Goal: Transaction & Acquisition: Book appointment/travel/reservation

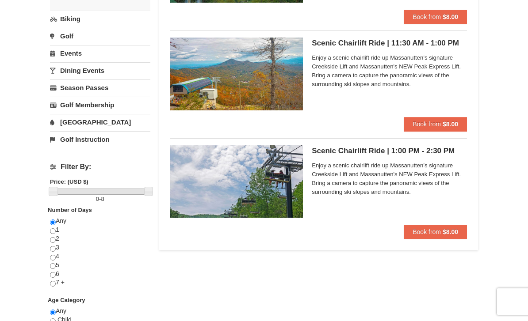
scroll to position [163, 0]
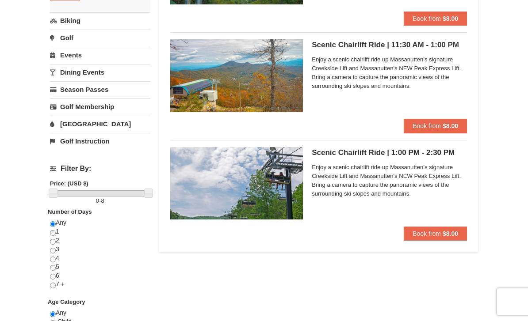
click at [451, 125] on strong "$8.00" at bounding box center [449, 125] width 15 height 7
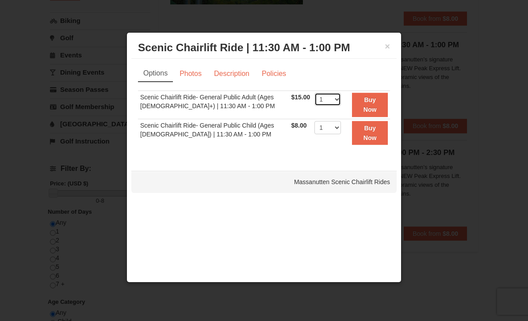
click at [341, 100] on select "1 2 3 4 5 6 7 8 9 10 11 12 13 14 15 16 17 18 19 20 21 22" at bounding box center [327, 99] width 27 height 13
select select "2"
click at [330, 126] on select "1 2 3 4 5 6 7 8 9 10 11 12 13 14 15 16 17 18 19 20 21 22" at bounding box center [327, 127] width 27 height 13
select select "3"
click at [370, 137] on strong "Buy Now" at bounding box center [369, 133] width 13 height 17
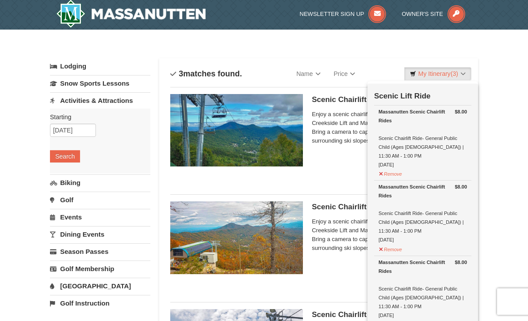
scroll to position [3, 0]
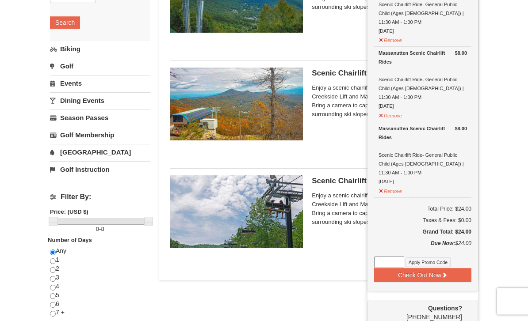
click at [344, 299] on div "Lodging Arrival Please format dates MM/DD/YYYY Please format dates MM/DD/YYYY 1…" at bounding box center [264, 215] width 428 height 580
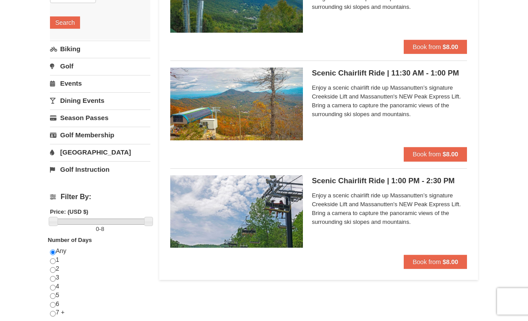
scroll to position [135, 0]
click at [448, 149] on button "Book from $8.00" at bounding box center [434, 154] width 63 height 14
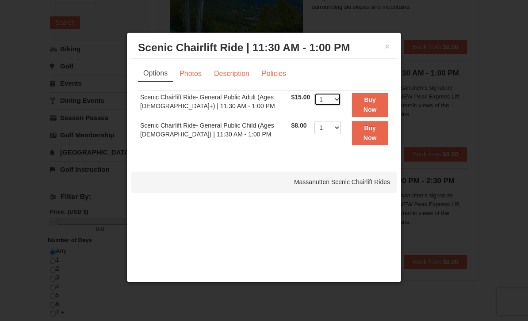
click at [339, 103] on select "1 2 3 4 5 6 7 8 9 10 11 12 13 14 15 16 17 18 19 20 21 22" at bounding box center [327, 99] width 27 height 13
select select "2"
click at [373, 108] on strong "Buy Now" at bounding box center [369, 104] width 13 height 17
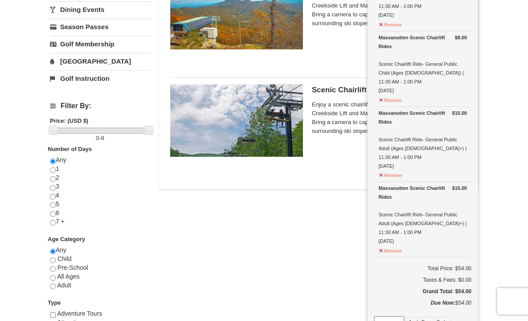
scroll to position [226, 0]
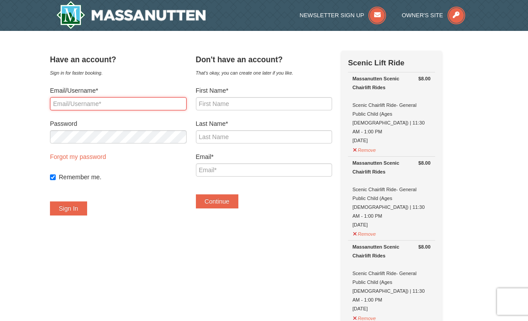
click at [75, 104] on input "Email/Username*" at bounding box center [118, 103] width 137 height 13
type input "rsx"
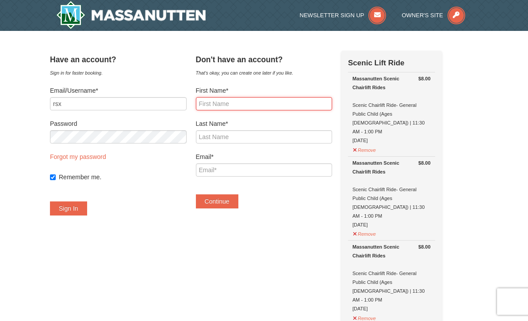
click at [279, 101] on input "First Name*" at bounding box center [264, 103] width 137 height 13
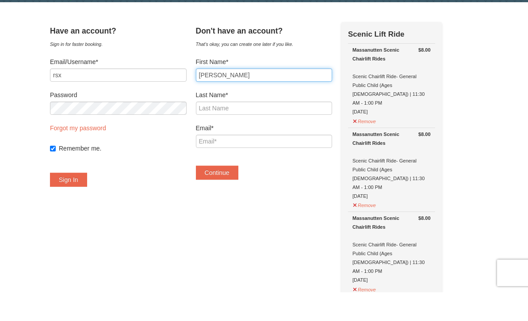
type input "[PERSON_NAME]"
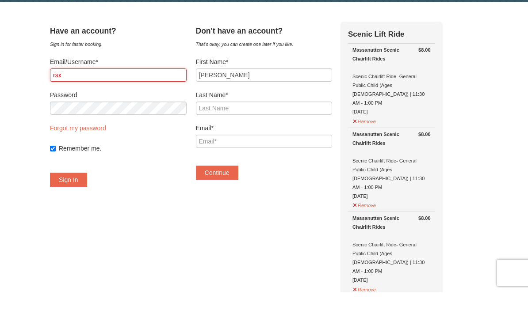
click at [80, 97] on input "rsx" at bounding box center [118, 103] width 137 height 13
type input "rsxnc06@yahoo.com"
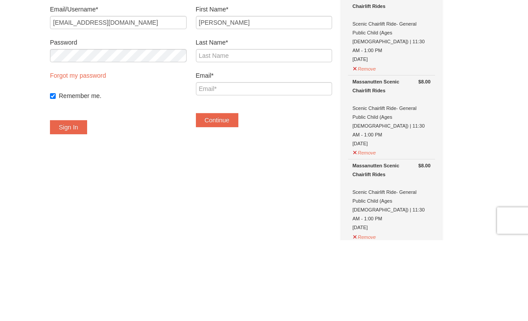
click at [74, 201] on button "Sign In" at bounding box center [68, 208] width 37 height 14
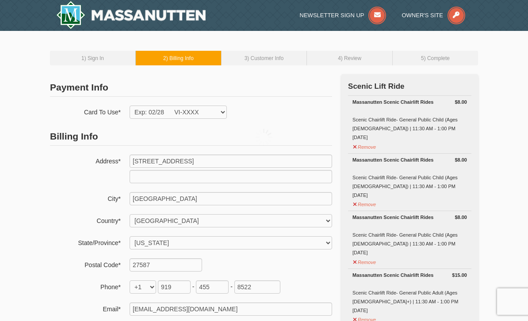
select select "NC"
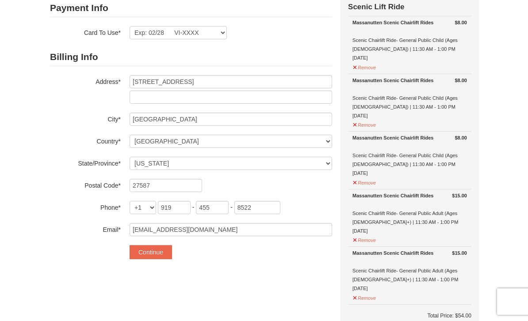
scroll to position [81, 0]
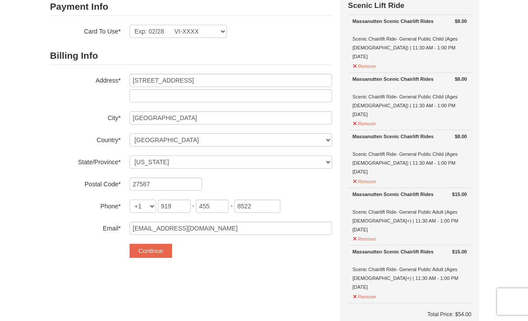
click at [146, 253] on button "Continue" at bounding box center [150, 251] width 42 height 14
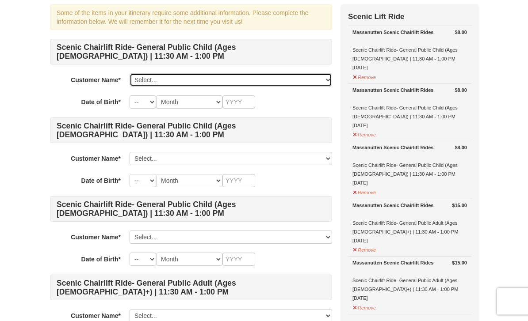
click at [288, 80] on select "Select... Michael Pham Add New..." at bounding box center [230, 80] width 202 height 13
select select "28371433"
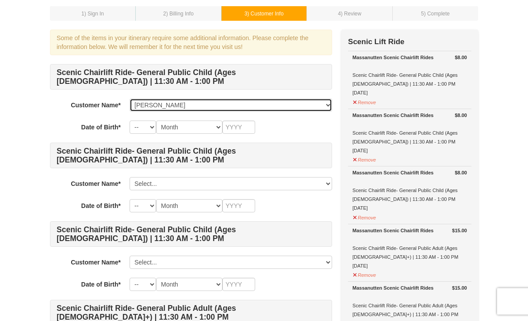
scroll to position [43, 0]
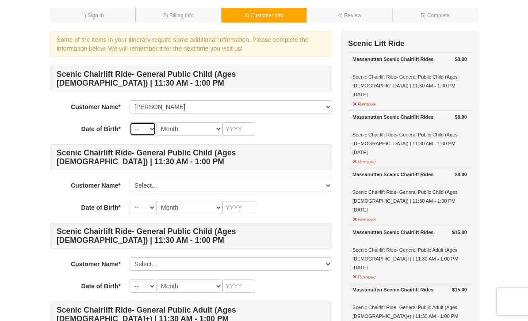
click at [137, 131] on select "-- 01 02 03 04 05 06 07 08 09 10 11 12 13 14 15 16 17 18 19 20 21 22 23 24 25 2…" at bounding box center [142, 128] width 27 height 13
select select "09"
click at [196, 132] on select "Month January February March April May June July August September October Novem…" at bounding box center [189, 128] width 66 height 13
select select "09"
click at [251, 134] on input "text" at bounding box center [238, 128] width 33 height 13
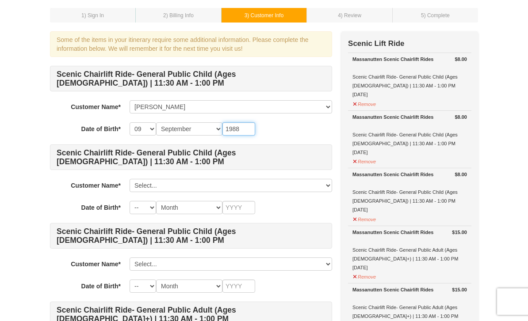
type input "1988"
click at [412, 119] on div "Massanutten Scenic Chairlift Rides" at bounding box center [409, 117] width 114 height 9
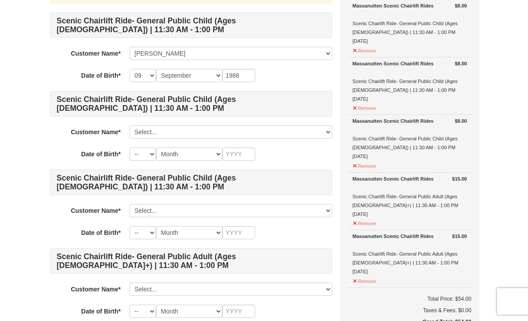
scroll to position [84, 0]
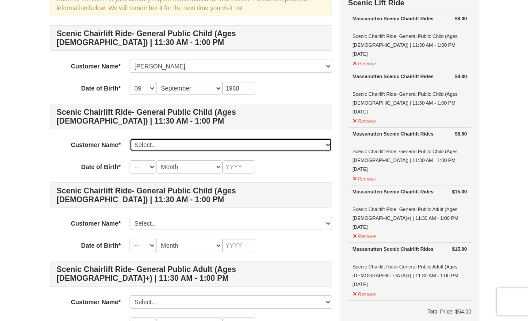
click at [285, 141] on select "Select... Michael Pham Add New..." at bounding box center [230, 144] width 202 height 13
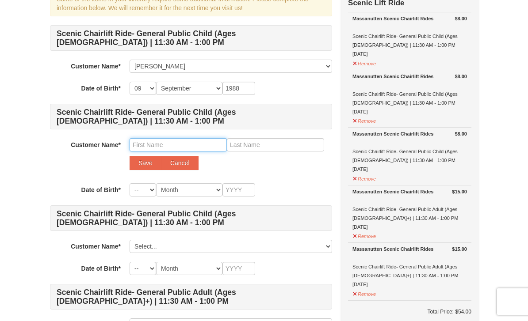
click at [206, 147] on input "text" at bounding box center [177, 144] width 97 height 13
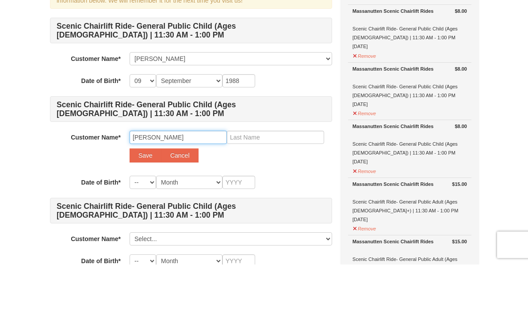
type input "Julia"
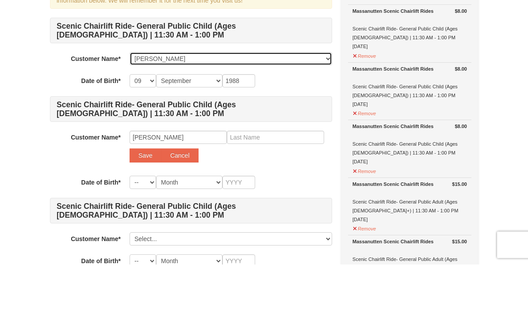
click at [219, 109] on select "Select... Michael Pham Add New..." at bounding box center [230, 115] width 202 height 13
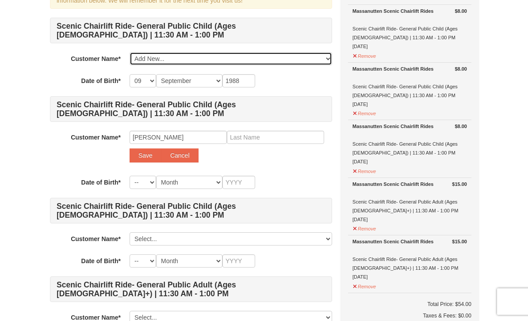
select select
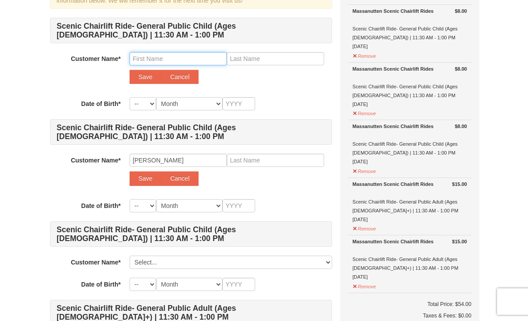
click at [197, 60] on input "text" at bounding box center [177, 58] width 97 height 13
type input "M"
type input "Nyla"
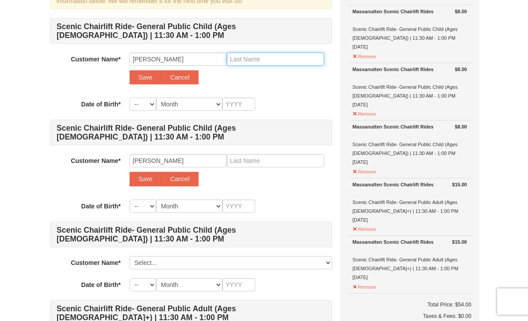
click at [290, 61] on input "text" at bounding box center [275, 59] width 97 height 13
type input "Pham"
click at [151, 103] on select "-- 01 02 03 04 05 06 07 08 09 10 11 12 13 14 15 16 17 18 19 20 21 22 23 24 25 2…" at bounding box center [142, 104] width 27 height 13
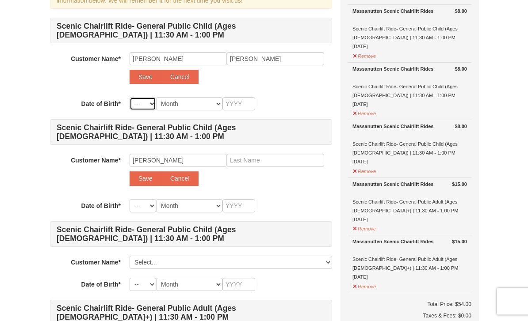
select select "03"
click at [206, 103] on select "Month January February March April May June July August September October Novem…" at bounding box center [189, 103] width 66 height 13
select select "02"
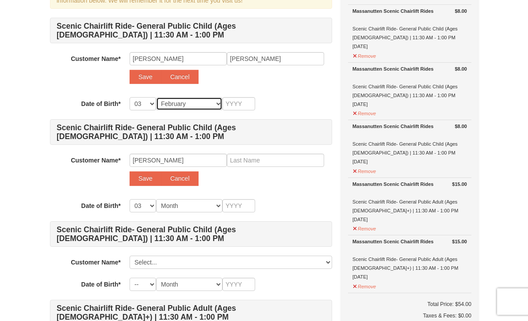
select select "02"
click at [245, 99] on input "text" at bounding box center [238, 103] width 33 height 13
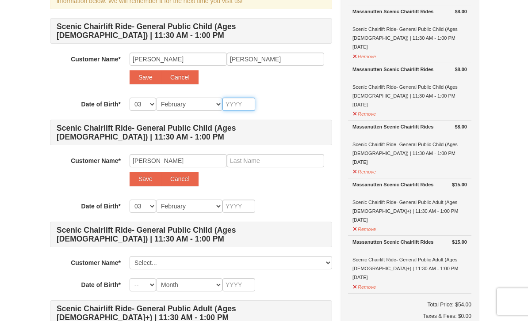
type input "2"
type input "20"
type input "201"
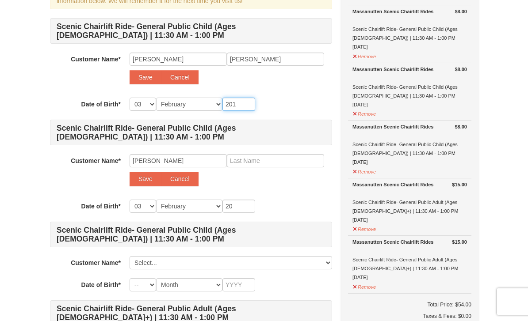
type input "201"
type input "2013"
click at [294, 98] on div "-- 01 02 03 04 05 06 07 08 09 10 11 12 13 14 15 16 17 18 19 20 21 22 23 24 25 2…" at bounding box center [230, 104] width 202 height 13
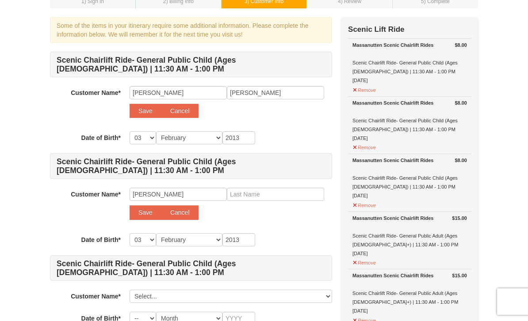
scroll to position [57, 0]
click at [207, 194] on input "Julia" at bounding box center [177, 194] width 97 height 13
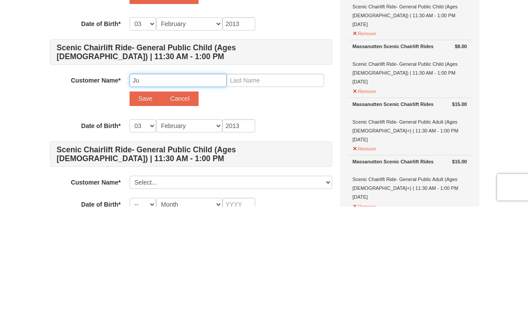
type input "J"
type input "Matthew"
click at [293, 188] on input "text" at bounding box center [275, 194] width 97 height 13
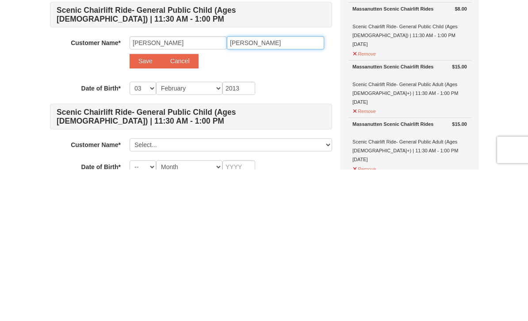
type input "Pham"
click at [144, 234] on select "-- 01 02 03 04 05 06 07 08 09 10 11 12 13 14 15 16 17 18 19 20 21 22 23 24 25 2…" at bounding box center [142, 240] width 27 height 13
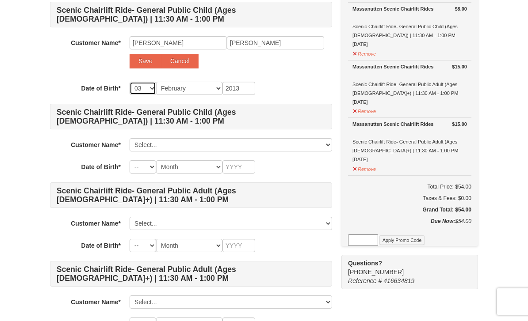
select select "26"
click at [190, 93] on select "Month January February March April May June July August September October Novem…" at bounding box center [189, 88] width 66 height 13
select select "08"
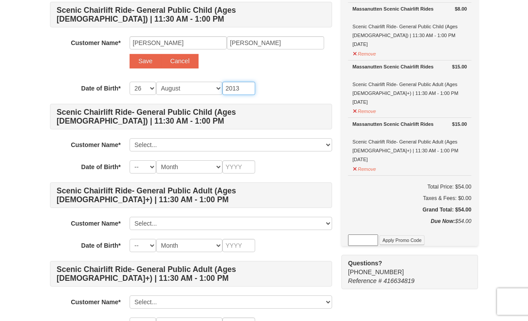
click at [247, 88] on input "2013" at bounding box center [238, 88] width 33 height 13
type input "201"
type input "2015"
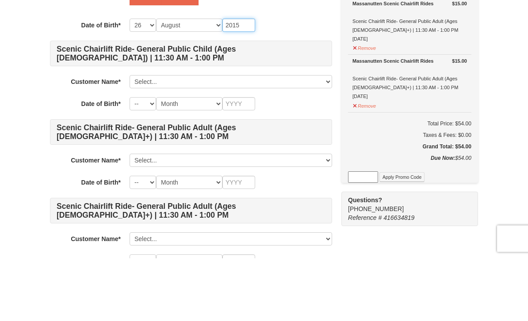
type input "2015"
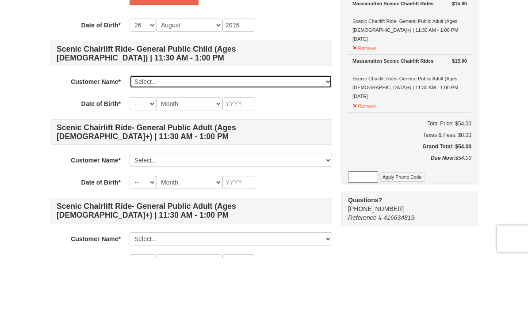
click at [250, 138] on select "Select... Michael Pham Add New..." at bounding box center [230, 144] width 202 height 13
select select
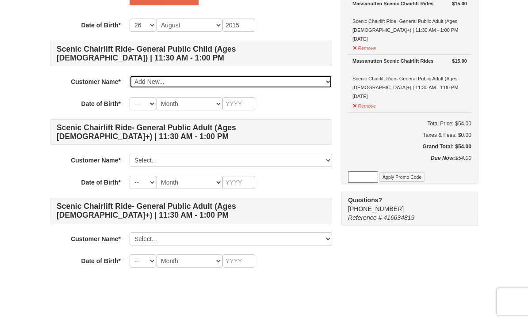
select select
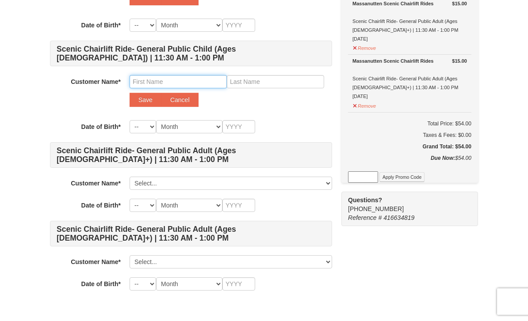
click at [199, 83] on input "text" at bounding box center [177, 81] width 97 height 13
type input "Ryan"
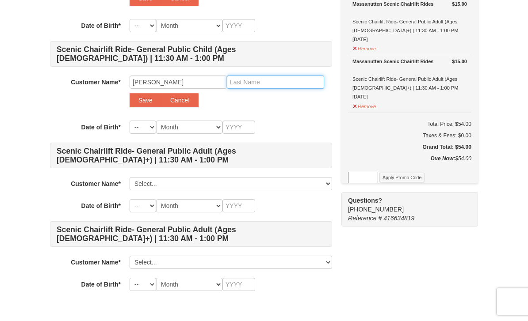
click at [286, 82] on input "text" at bounding box center [275, 82] width 97 height 13
type input "Pham"
click at [148, 130] on select "-- 01 02 03 04 05 06 07 08 09 10 11 12 13 14 15 16 17 18 19 20 21 22 23 24 25 2…" at bounding box center [142, 127] width 27 height 13
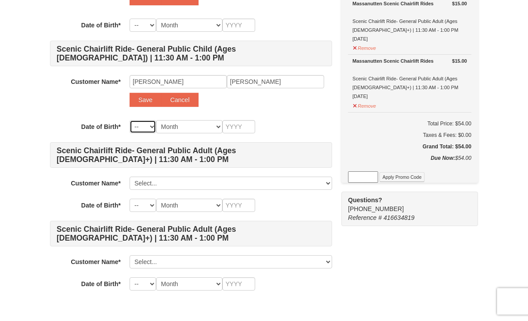
select select "16"
click at [201, 129] on select "Month January February March April May June July August September October Novem…" at bounding box center [189, 126] width 66 height 13
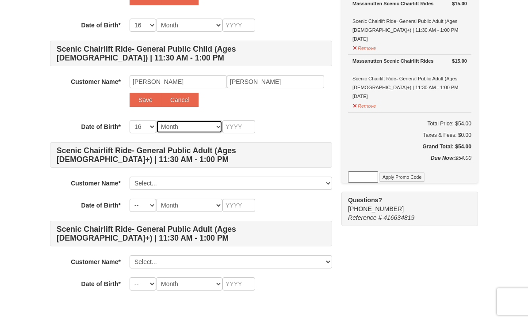
select select "09"
click at [246, 128] on input "text" at bounding box center [238, 126] width 33 height 13
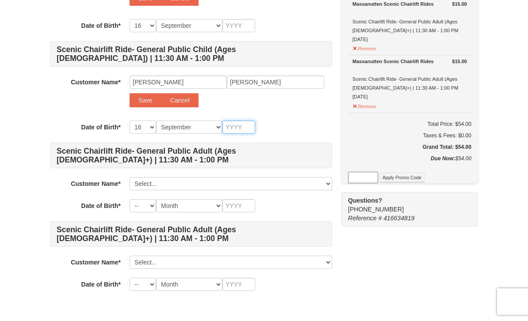
type input "2"
type input "20"
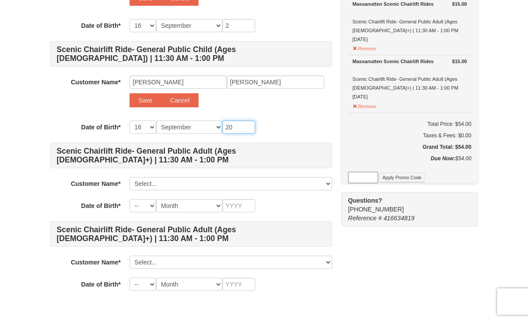
type input "20"
type input "201"
type input "2016"
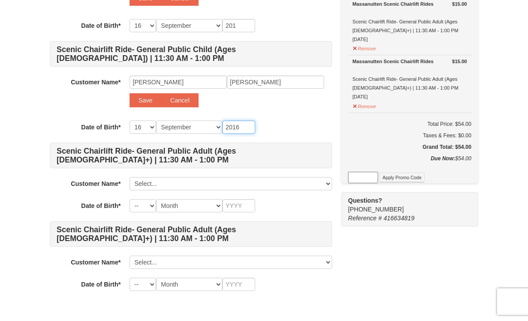
type input "2016"
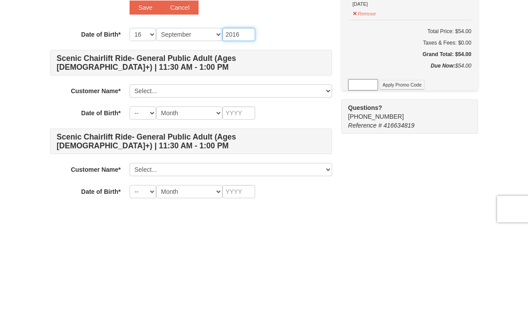
type input "2016"
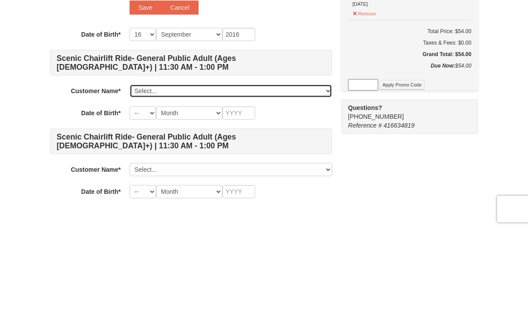
click at [178, 177] on select "Select... Michael Pham Add New..." at bounding box center [230, 183] width 202 height 13
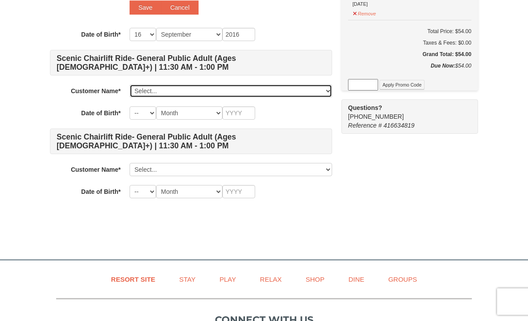
select select "28371433"
select select "09"
type input "1988"
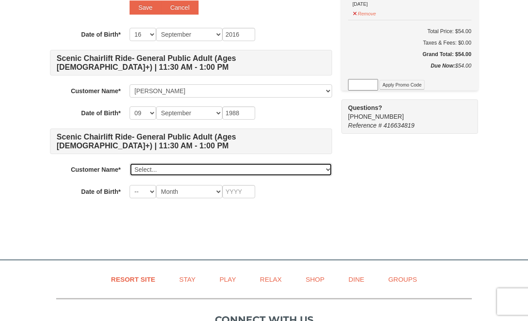
click at [201, 168] on select "Select... Michael Pham Add New..." at bounding box center [230, 169] width 202 height 13
select select
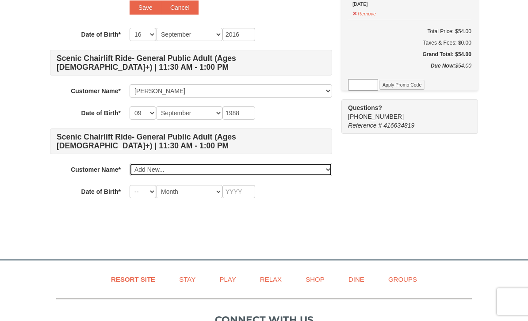
select select
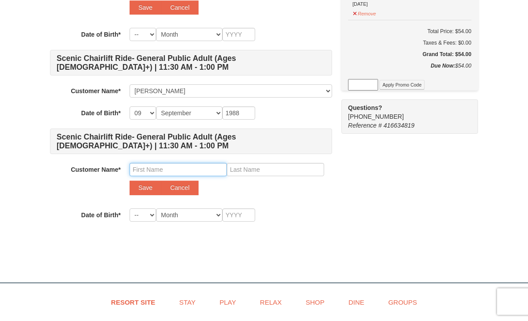
click at [196, 173] on input "text" at bounding box center [177, 169] width 97 height 13
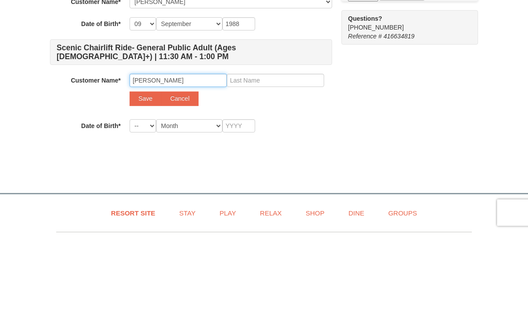
type input "Julia"
click at [282, 163] on input "text" at bounding box center [275, 169] width 97 height 13
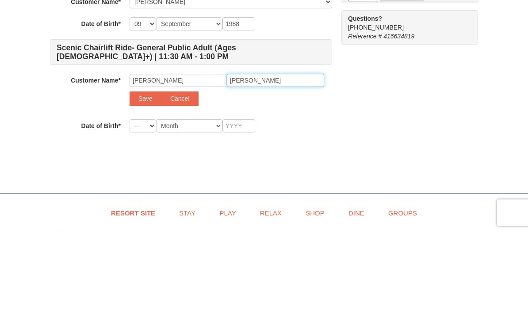
type input "Nguyen"
click at [152, 209] on select "-- 01 02 03 04 05 06 07 08 09 10 11 12 13 14 15 16 17 18 19 20 21 22 23 24 25 2…" at bounding box center [142, 215] width 27 height 13
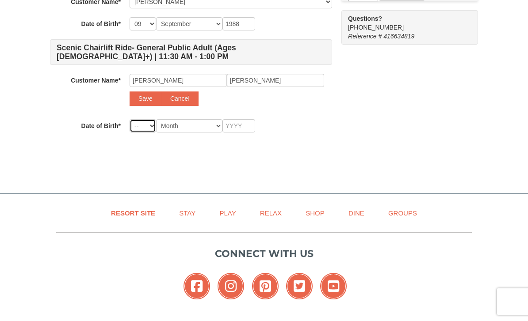
select select "14"
click at [201, 130] on select "Month January February March April May June July August September October Novem…" at bounding box center [189, 125] width 66 height 13
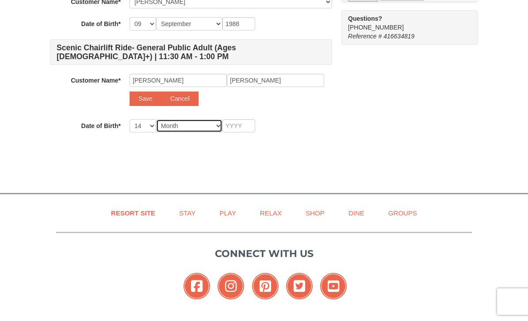
click at [203, 122] on select "Month January February March April May June July August September October Novem…" at bounding box center [189, 125] width 66 height 13
select select "12"
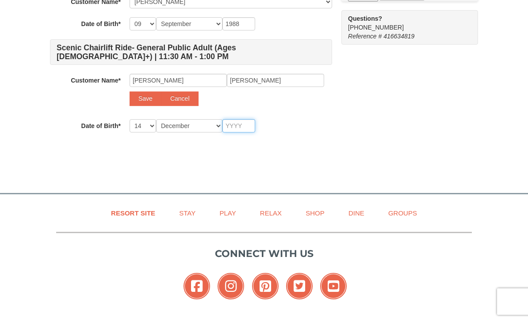
click at [238, 129] on input "text" at bounding box center [238, 125] width 33 height 13
type input "1"
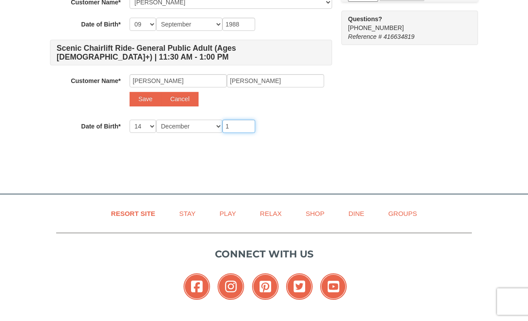
type input "1"
type input "19"
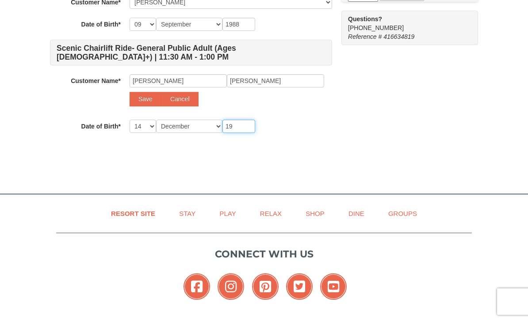
type input "198"
type input "1989"
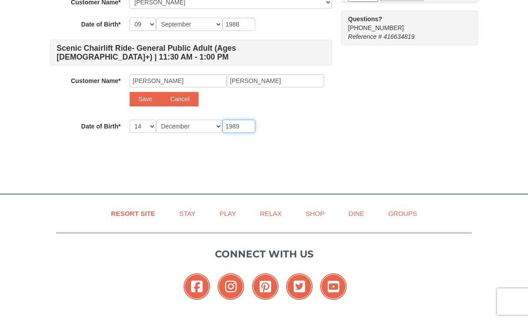
type input "1989"
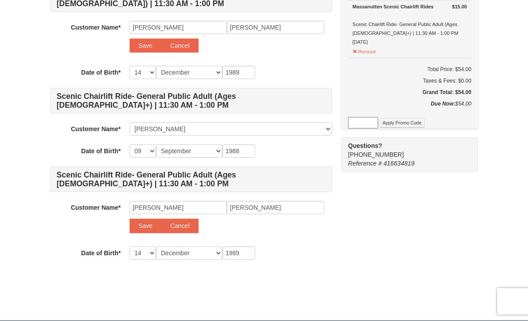
scroll to position [326, 0]
type input "1989"
click at [143, 226] on button "Save" at bounding box center [145, 226] width 32 height 14
select select
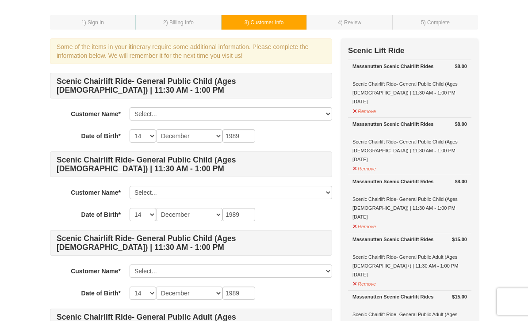
scroll to position [35, 0]
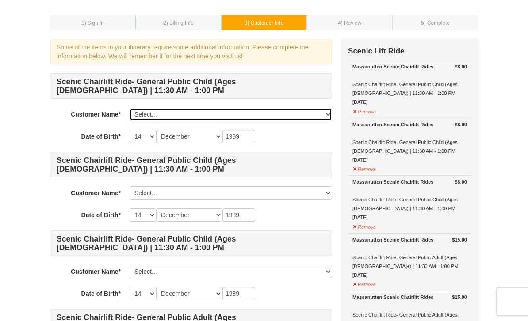
click at [299, 114] on select "Select... Michael Pham Julia Nguyen Add New..." at bounding box center [230, 114] width 202 height 13
click at [289, 120] on select "Select... Michael Pham Julia Nguyen Add New..." at bounding box center [230, 114] width 202 height 13
click at [279, 117] on select "Select... Michael Pham Julia Nguyen Add New..." at bounding box center [230, 114] width 202 height 13
select select
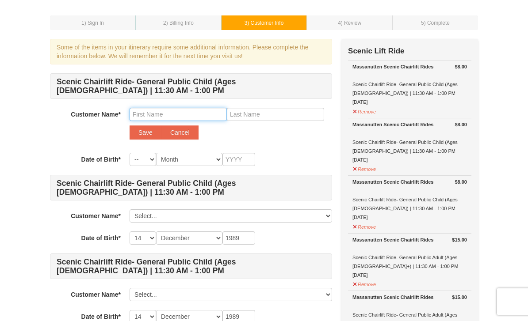
click at [205, 119] on input "text" at bounding box center [177, 114] width 97 height 13
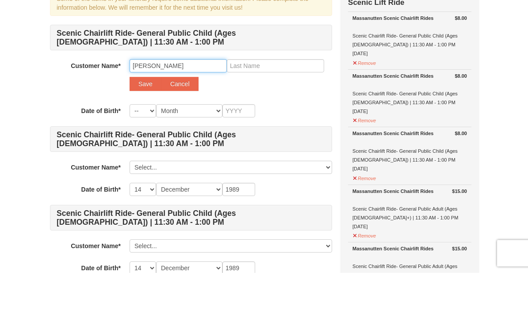
type input "Nyla"
click at [295, 108] on input "text" at bounding box center [275, 114] width 97 height 13
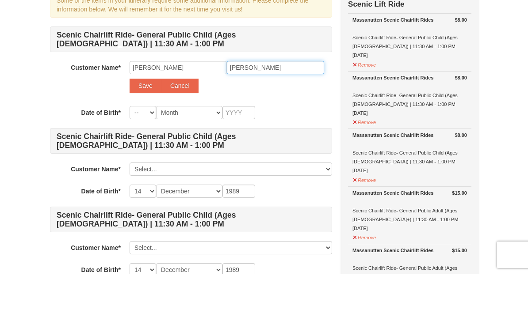
type input "Pham"
click at [145, 153] on select "-- 01 02 03 04 05 06 07 08 09 10 11 12 13 14 15 16 17 18 19 20 21 22 23 24 25 2…" at bounding box center [142, 159] width 27 height 13
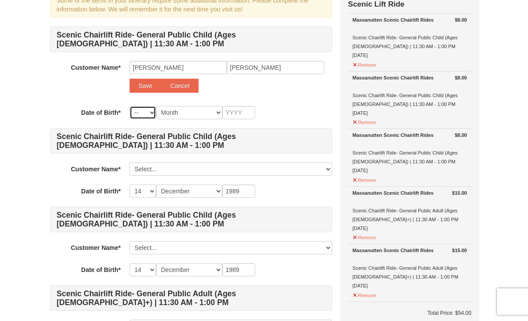
select select "03"
click at [201, 116] on select "Month January February March April May June July August September October Novem…" at bounding box center [189, 112] width 66 height 13
select select "02"
click at [246, 111] on input "text" at bounding box center [238, 112] width 33 height 13
type input "2013"
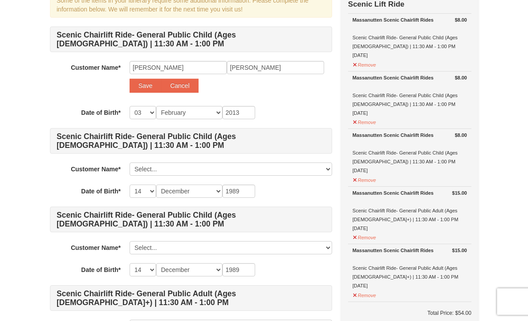
click at [146, 87] on button "Save" at bounding box center [145, 86] width 32 height 14
select select
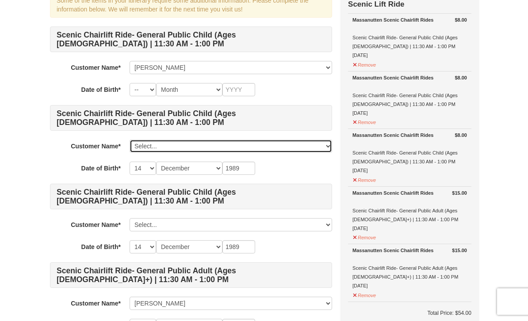
click at [199, 146] on select "Select... Michael Pham Julia Nguyen Nyla Pham Add New..." at bounding box center [230, 146] width 202 height 13
select select
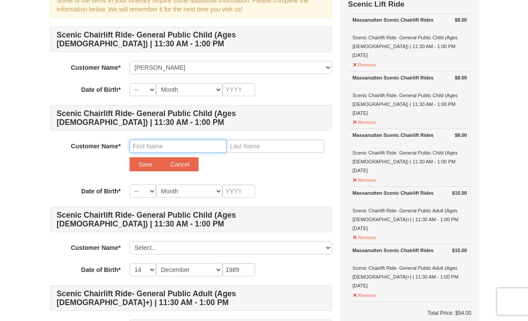
click at [190, 145] on input "text" at bounding box center [177, 146] width 97 height 13
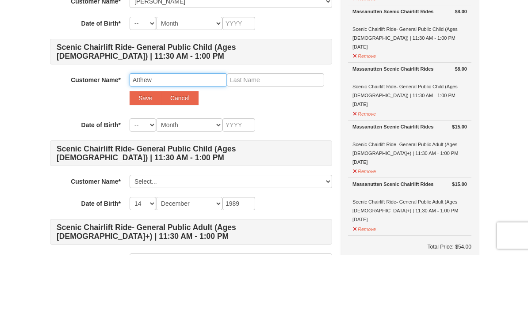
type input "Atthew"
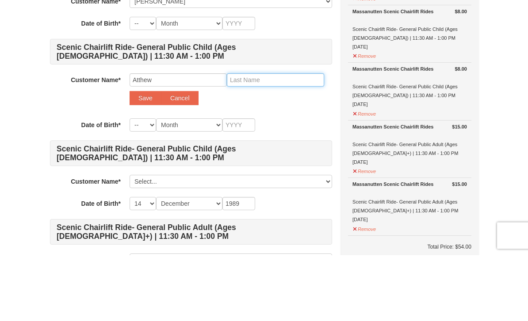
click at [287, 140] on input "text" at bounding box center [275, 146] width 97 height 13
type input "Pham"
click at [143, 185] on select "-- 01 02 03 04 05 06 07 08 09 10 11 12 13 14 15 16 17 18 19 20 21 22 23 24 25 2…" at bounding box center [142, 191] width 27 height 13
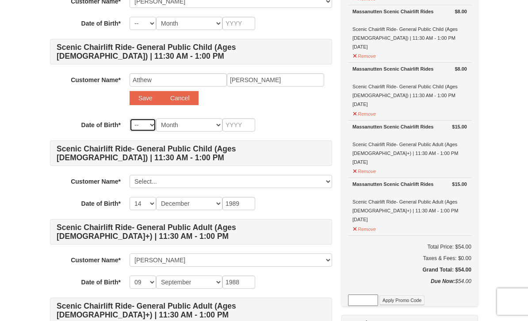
select select "26"
click at [174, 122] on select "Month January February March April May June July August September October Novem…" at bounding box center [189, 124] width 66 height 13
click at [204, 122] on select "Month January February March April May June July August September October Novem…" at bounding box center [189, 124] width 66 height 13
select select "08"
click at [237, 128] on input "text" at bounding box center [238, 124] width 33 height 13
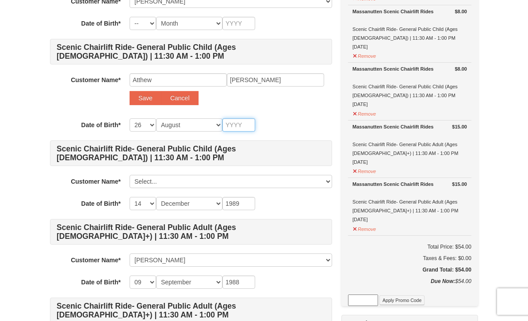
scroll to position [148, 0]
type input "2015"
click at [143, 99] on button "Save" at bounding box center [145, 98] width 32 height 14
select select
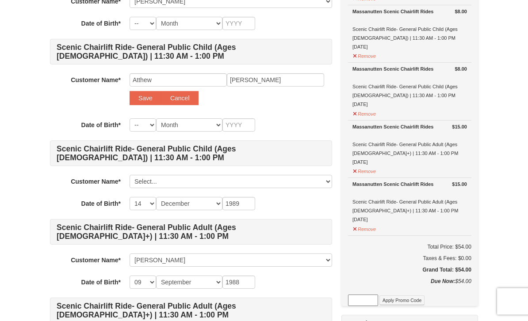
scroll to position [148, 0]
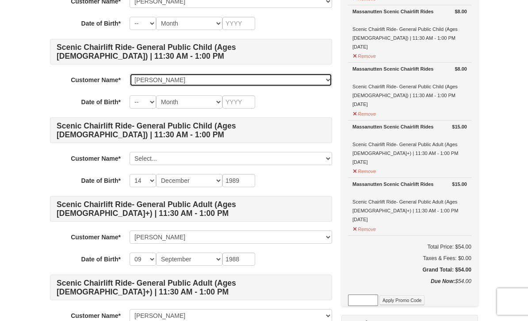
click at [196, 79] on select "Select... Michael Pham Julia Nguyen Nyla Pham Atthew Pham Add New..." at bounding box center [230, 79] width 202 height 13
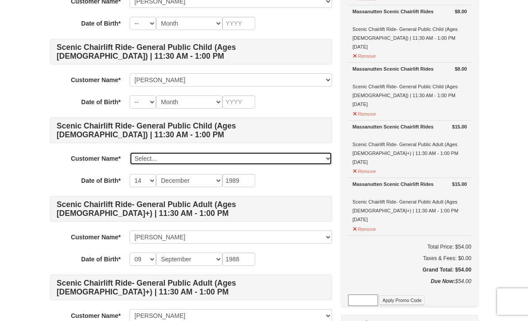
click at [190, 157] on select "Select... Michael Pham Julia Nguyen Nyla Pham Atthew Pham Add New..." at bounding box center [230, 158] width 202 height 13
select select
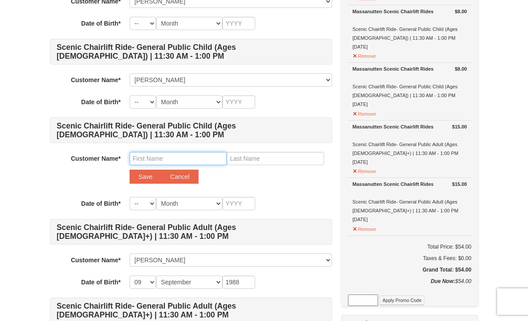
click at [200, 157] on input "text" at bounding box center [177, 158] width 97 height 13
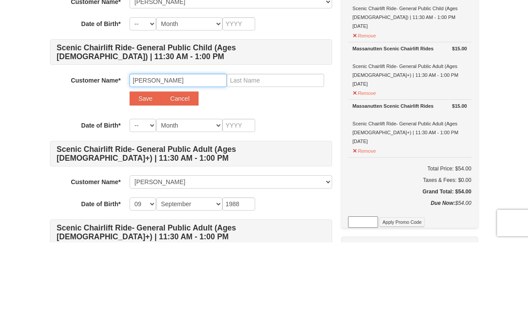
type input "Ryan"
click at [277, 152] on input "text" at bounding box center [275, 158] width 97 height 13
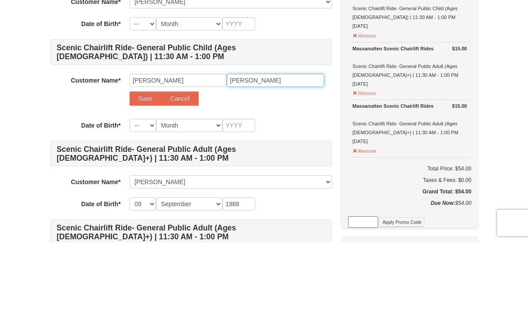
type input "Pham"
click at [143, 198] on select "-- 01 02 03 04 05 06 07 08 09 10 11 12 13 14 15 16 17 18 19 20 21 22 23 24 25 2…" at bounding box center [142, 204] width 27 height 13
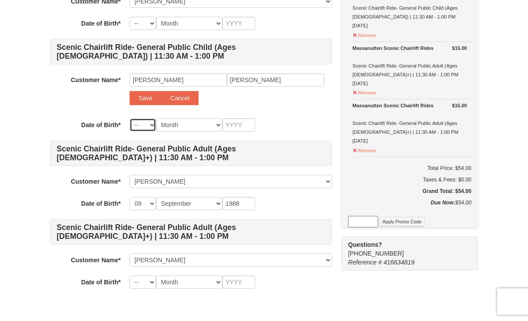
select select "16"
click at [191, 121] on select "Month January February March April May June July August September October Novem…" at bounding box center [189, 124] width 66 height 13
click at [201, 120] on select "Month January February March April May June July August September October Novem…" at bounding box center [189, 124] width 66 height 13
select select "09"
click at [251, 122] on input "text" at bounding box center [238, 124] width 33 height 13
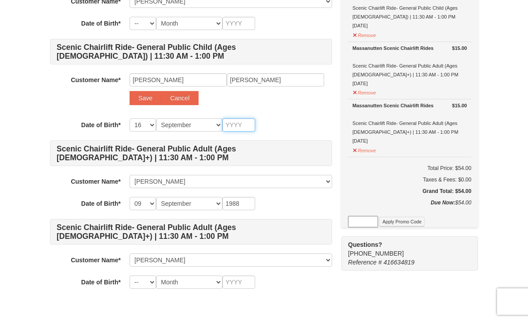
scroll to position [227, 0]
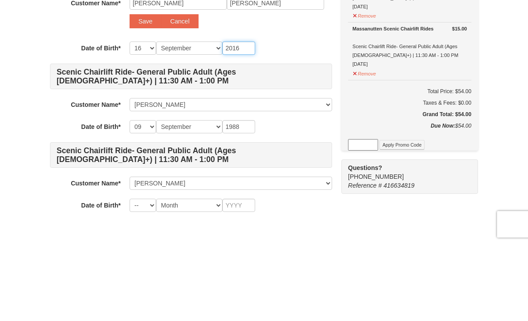
type input "2016"
click at [133, 91] on button "Save" at bounding box center [145, 98] width 32 height 14
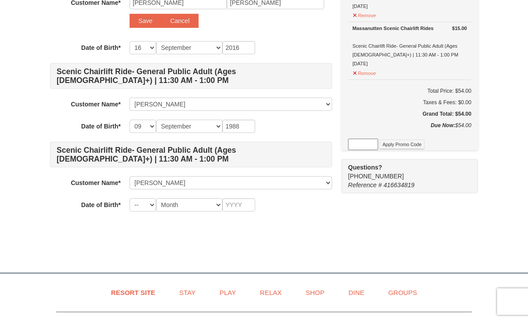
select select
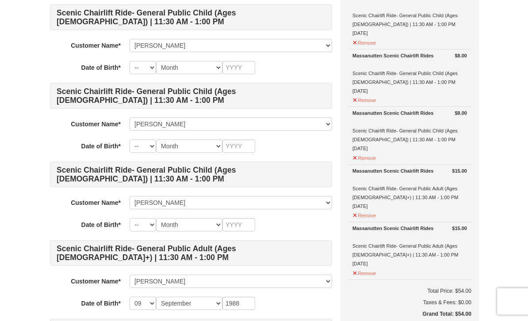
scroll to position [104, 0]
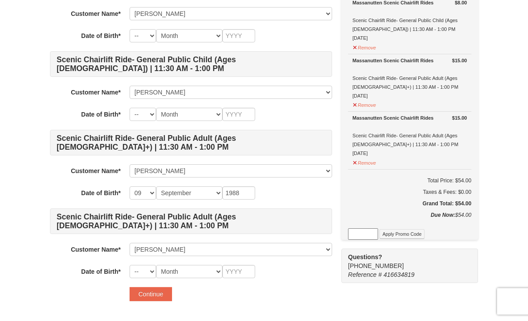
click at [139, 293] on button "Continue" at bounding box center [150, 295] width 42 height 14
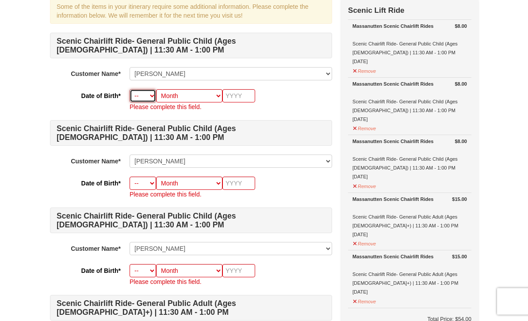
click at [141, 95] on select "-- 01 02 03 04 05 06 07 08 09 10 11 12 13 14 15 16 17 18 19 20 21 22 23 24 25 2…" at bounding box center [142, 96] width 27 height 13
click at [145, 95] on select "-- 01 02 03 04 05 06 07 08 09 10 11 12 13 14 15 16 17 18 19 20 21 22 23 24 25 2…" at bounding box center [142, 95] width 27 height 13
select select "03"
click at [202, 99] on select "Month January February March April May June July August September October Novem…" at bounding box center [189, 95] width 66 height 13
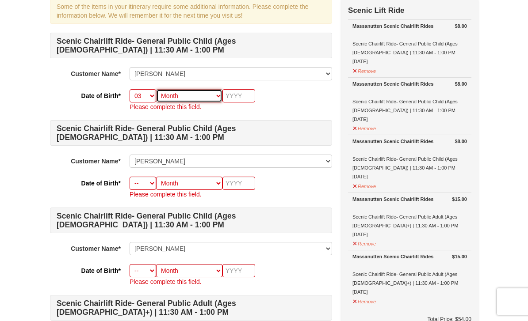
click at [212, 93] on select "Month January February March April May June July August September October Novem…" at bounding box center [189, 95] width 66 height 13
select select "02"
click at [242, 95] on input "text" at bounding box center [238, 95] width 33 height 13
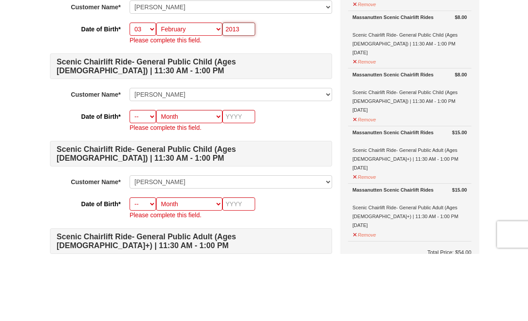
type input "2013"
click at [145, 177] on select "-- 01 02 03 04 05 06 07 08 09 10 11 12 13 14 15 16 17 18 19 20 21 22 23 24 25 2…" at bounding box center [142, 183] width 27 height 13
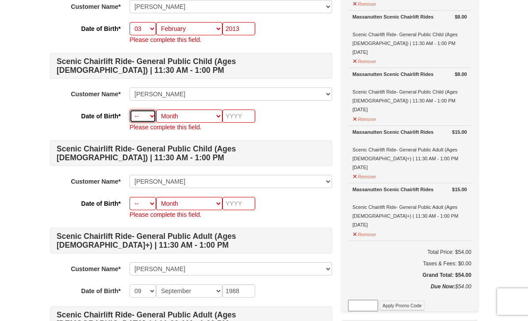
select select "26"
click at [190, 122] on select "Month January February March April May June July August September October Novem…" at bounding box center [189, 116] width 66 height 13
click at [203, 114] on select "Month January February March April May June July August September October Novem…" at bounding box center [189, 116] width 66 height 13
click at [200, 118] on select "Month January February March April May June July August September October Novem…" at bounding box center [189, 116] width 66 height 13
select select "08"
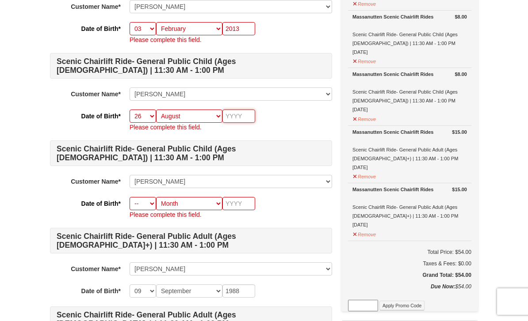
click at [249, 112] on input "text" at bounding box center [238, 116] width 33 height 13
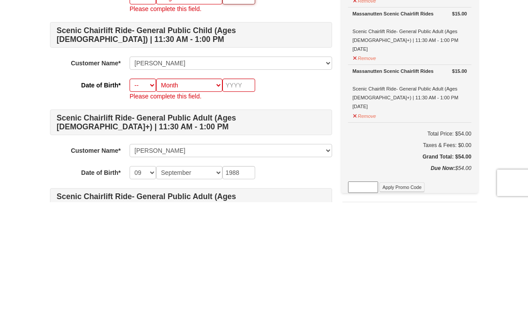
type input "2015"
click at [137, 198] on select "-- 01 02 03 04 05 06 07 08 09 10 11 12 13 14 15 16 17 18 19 20 21 22 23 24 25 2…" at bounding box center [142, 204] width 27 height 13
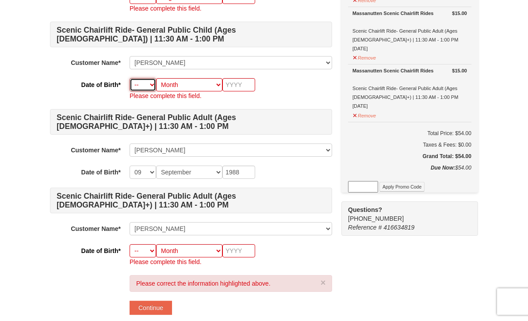
select select "16"
click at [198, 87] on select "Month January February March April May June July August September October Novem…" at bounding box center [189, 84] width 66 height 13
select select "09"
click at [240, 86] on input "text" at bounding box center [238, 84] width 33 height 13
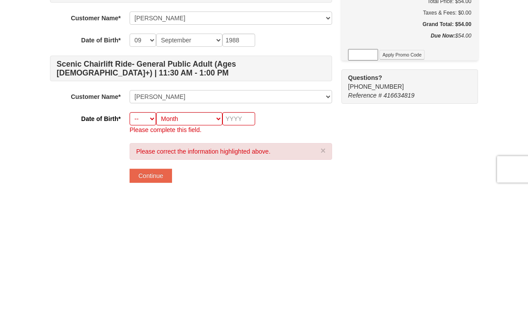
type input "2016"
click at [140, 245] on select "-- 01 02 03 04 05 06 07 08 09 10 11 12 13 14 15 16 17 18 19 20 21 22 23 24 25 2…" at bounding box center [142, 251] width 27 height 13
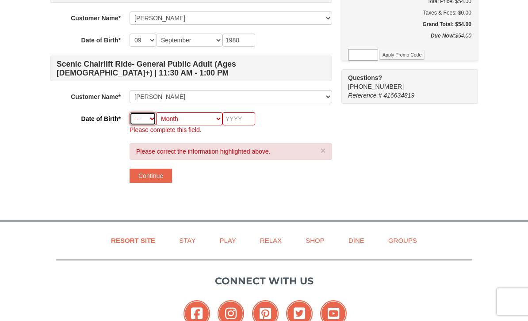
select select "14"
click at [200, 118] on select "Month January February March April May June July August September October Novem…" at bounding box center [189, 118] width 66 height 13
select select "12"
click at [242, 119] on input "text" at bounding box center [238, 118] width 33 height 13
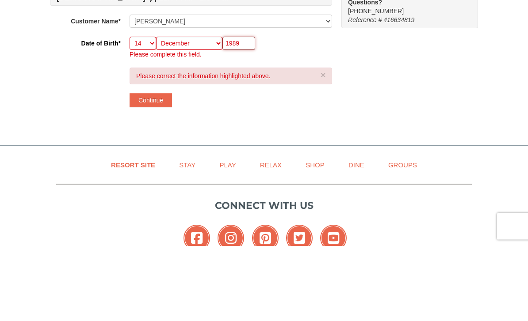
type input "1989"
click at [155, 169] on button "Continue" at bounding box center [150, 176] width 42 height 14
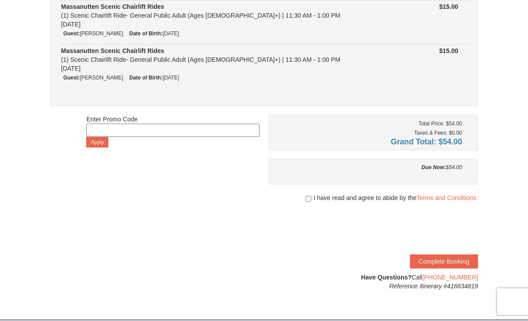
scroll to position [249, 0]
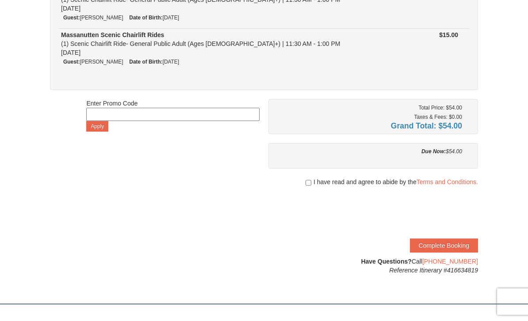
click at [314, 182] on span "I have read and agree to abide by the Terms and Conditions." at bounding box center [395, 182] width 164 height 9
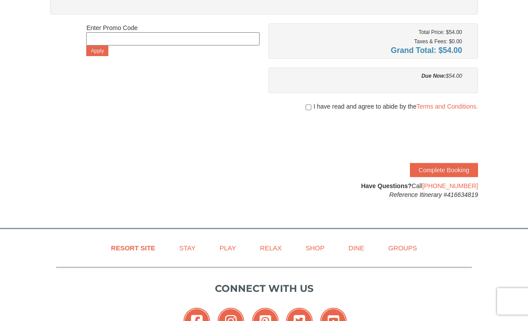
scroll to position [325, 0]
click at [305, 104] on input "checkbox" at bounding box center [308, 107] width 6 height 7
checkbox input "true"
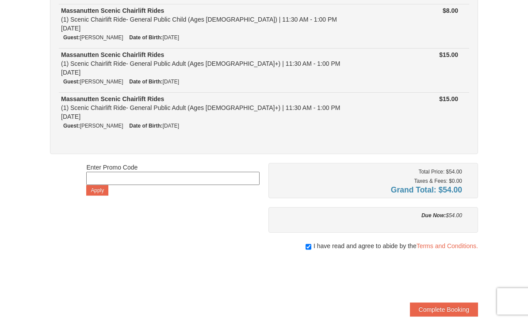
scroll to position [185, 0]
click at [434, 309] on button "Complete Booking" at bounding box center [444, 310] width 68 height 14
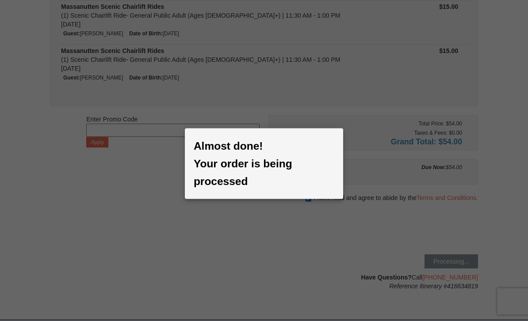
scroll to position [234, 0]
